Goal: Communication & Community: Answer question/provide support

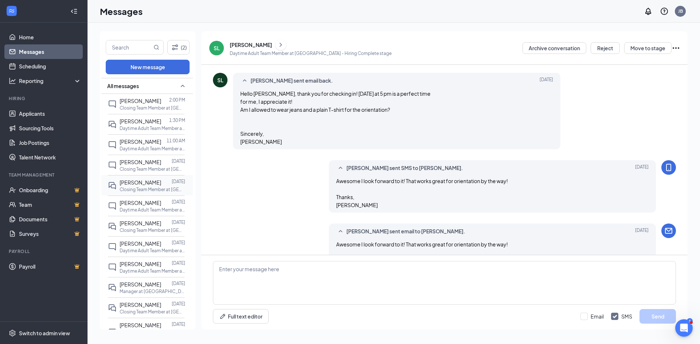
click at [143, 184] on span "[PERSON_NAME]" at bounding box center [141, 182] width 42 height 7
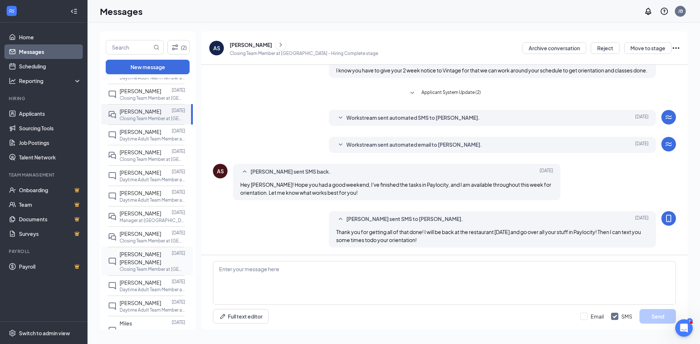
scroll to position [146, 0]
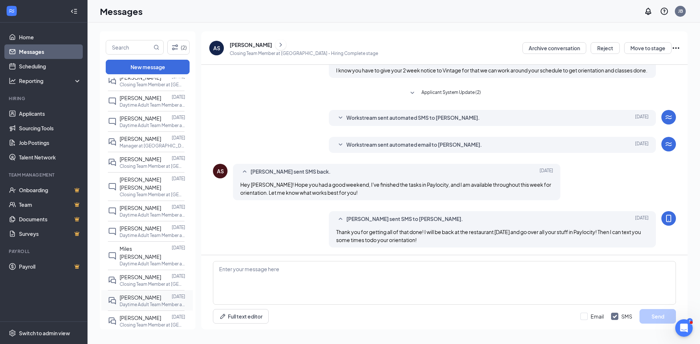
click at [143, 295] on span "[PERSON_NAME]" at bounding box center [141, 298] width 42 height 7
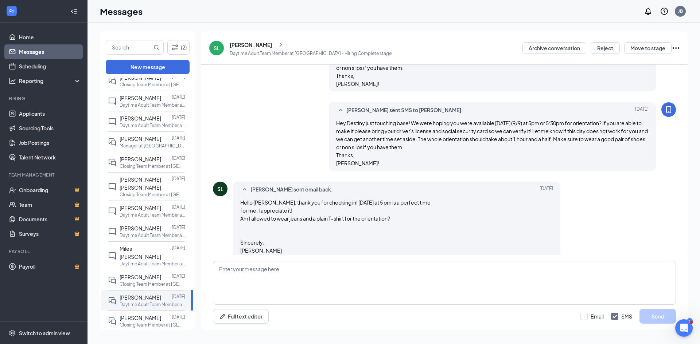
scroll to position [437, 0]
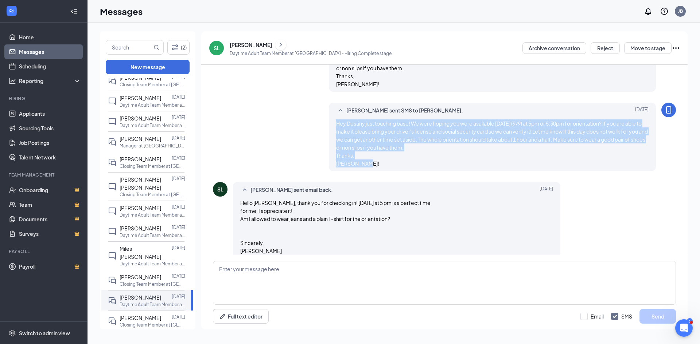
drag, startPoint x: 365, startPoint y: 174, endPoint x: 334, endPoint y: 132, distance: 51.6
click at [336, 132] on div "Hey Destiny just touching base! We were hoping you were available [DATE] (9/9) …" at bounding box center [492, 144] width 313 height 48
copy span "Hey Destiny just touching base! We were hoping you were available [DATE] (9/9) …"
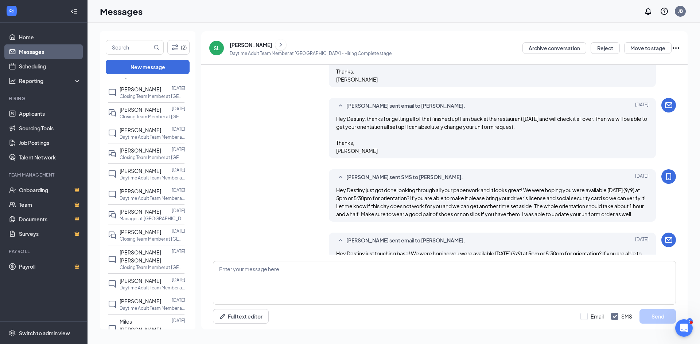
scroll to position [255, 0]
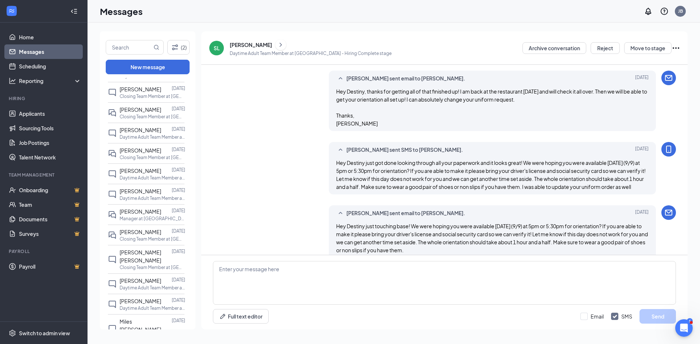
drag, startPoint x: 334, startPoint y: 161, endPoint x: 388, endPoint y: 201, distance: 67.2
click at [388, 195] on div "[PERSON_NAME] sent SMS to [PERSON_NAME]. [DATE] Hey Destiny just got done looki…" at bounding box center [492, 168] width 327 height 52
copy span "Hey Destiny just got done looking through all your paperwork and it looks great…"
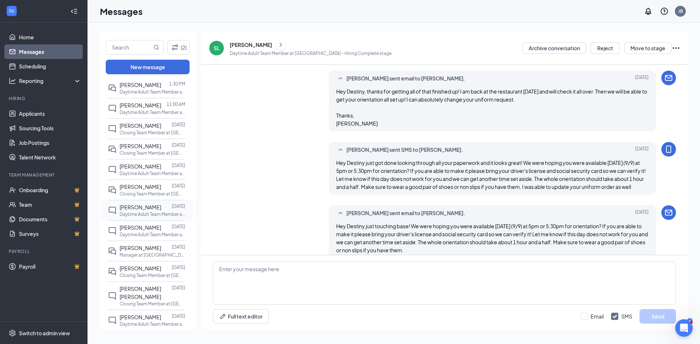
scroll to position [0, 0]
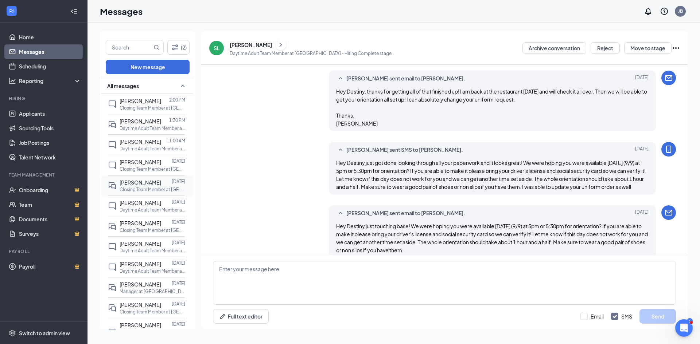
click at [161, 182] on div at bounding box center [166, 183] width 11 height 8
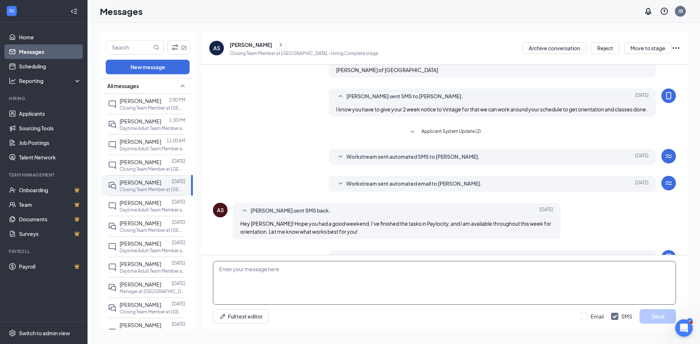
click at [232, 269] on textarea at bounding box center [444, 283] width 463 height 44
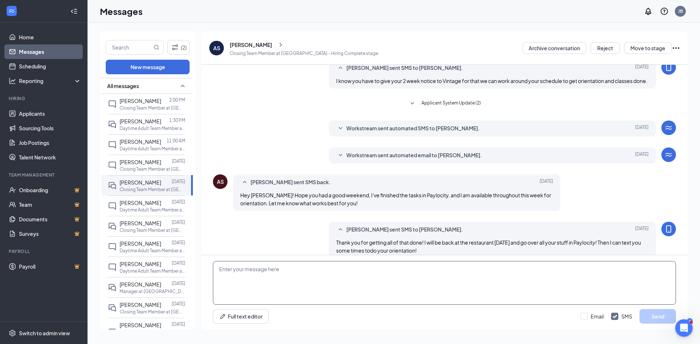
scroll to position [233, 0]
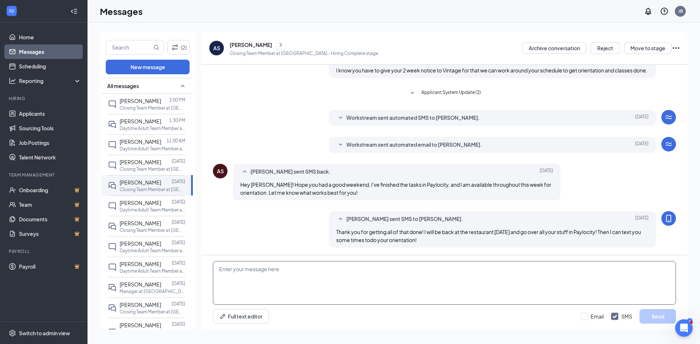
paste textarea "Hey Destiny just got done looking through all your paperwork and it looks great…"
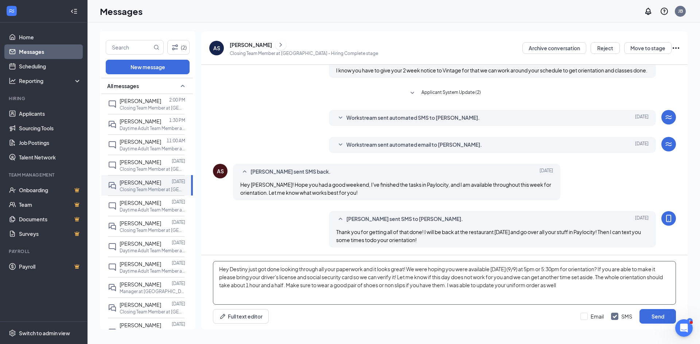
drag, startPoint x: 248, startPoint y: 270, endPoint x: 230, endPoint y: 271, distance: 17.9
click at [230, 271] on textarea "Hey Destiny just got done looking through all your paperwork and it looks great…" at bounding box center [444, 283] width 463 height 44
click at [517, 270] on textarea "Hey [PERSON_NAME] just got done looking through all your paperwork and it looks…" at bounding box center [444, 283] width 463 height 44
click at [515, 270] on textarea "Hey [PERSON_NAME] just got done looking through all your paperwork and it looks…" at bounding box center [444, 283] width 463 height 44
drag, startPoint x: 354, startPoint y: 280, endPoint x: 309, endPoint y: 277, distance: 44.9
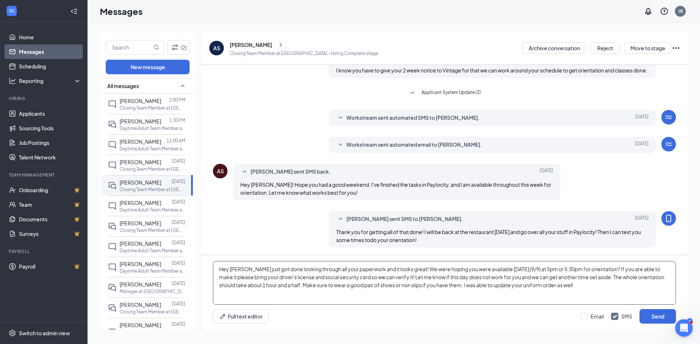
click at [309, 277] on textarea "Hey [PERSON_NAME] just got done looking through all your paperwork and it looks…" at bounding box center [444, 283] width 463 height 44
drag, startPoint x: 319, startPoint y: 280, endPoint x: 309, endPoint y: 280, distance: 9.8
click at [309, 280] on textarea "Hey [PERSON_NAME] just got done looking through all your paperwork and it looks…" at bounding box center [444, 283] width 463 height 44
paste textarea "Birth Certificate"
click at [311, 278] on textarea "Hey [PERSON_NAME] just got done looking through all your paperwork and it looks…" at bounding box center [444, 283] width 463 height 44
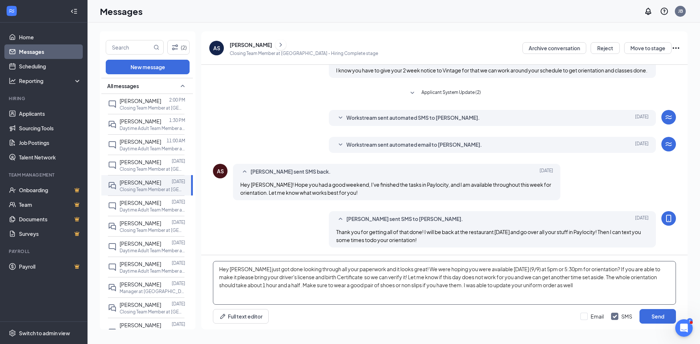
click at [323, 279] on textarea "Hey [PERSON_NAME] just got done looking through all your paperwork and it looks…" at bounding box center [444, 283] width 463 height 44
drag, startPoint x: 578, startPoint y: 289, endPoint x: 214, endPoint y: 266, distance: 365.3
click at [214, 266] on textarea "Hey [PERSON_NAME] just got done looking through all your paperwork and it looks…" at bounding box center [444, 283] width 463 height 44
type textarea "Hey [PERSON_NAME] just got done looking through all your paperwork and it looks…"
